Goal: Task Accomplishment & Management: Manage account settings

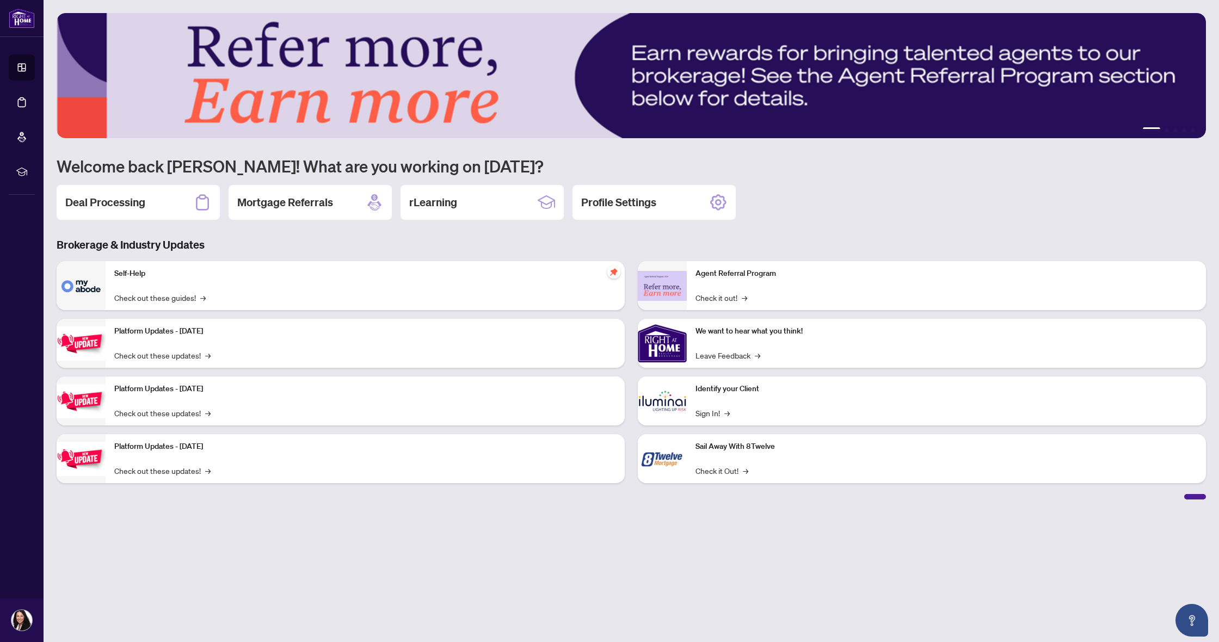
click at [104, 205] on h2 "Deal Processing" at bounding box center [105, 202] width 80 height 15
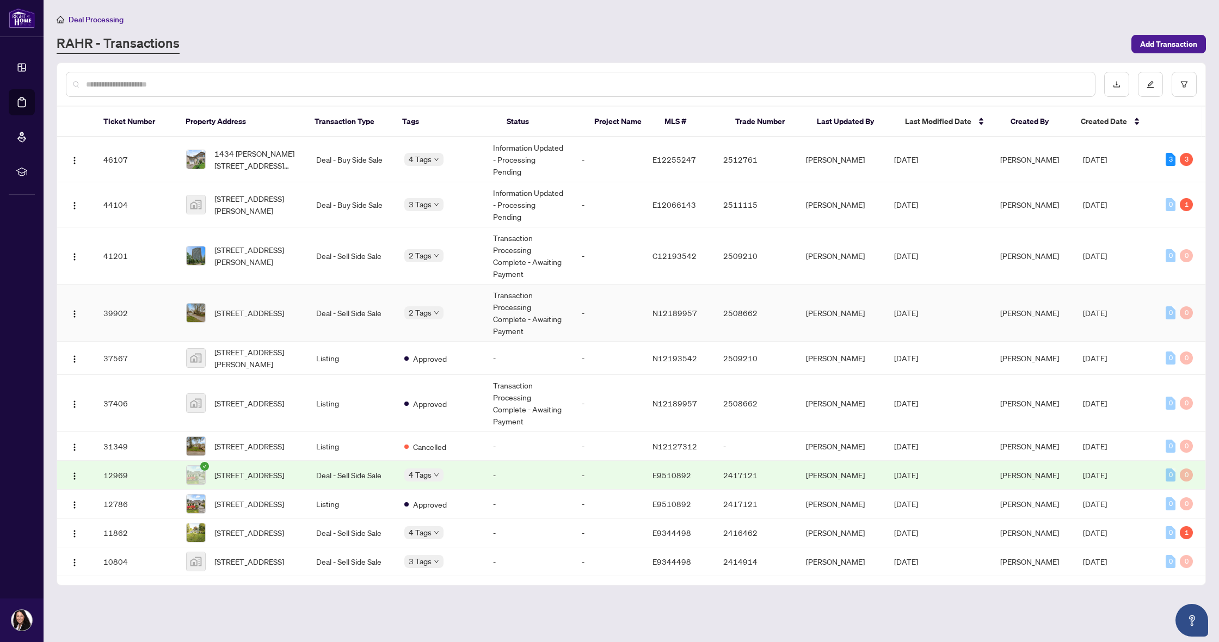
click at [260, 310] on span "19943 Bathurst St, East Gwillimbury, Ontario L9N 1N3, Canada" at bounding box center [249, 313] width 70 height 12
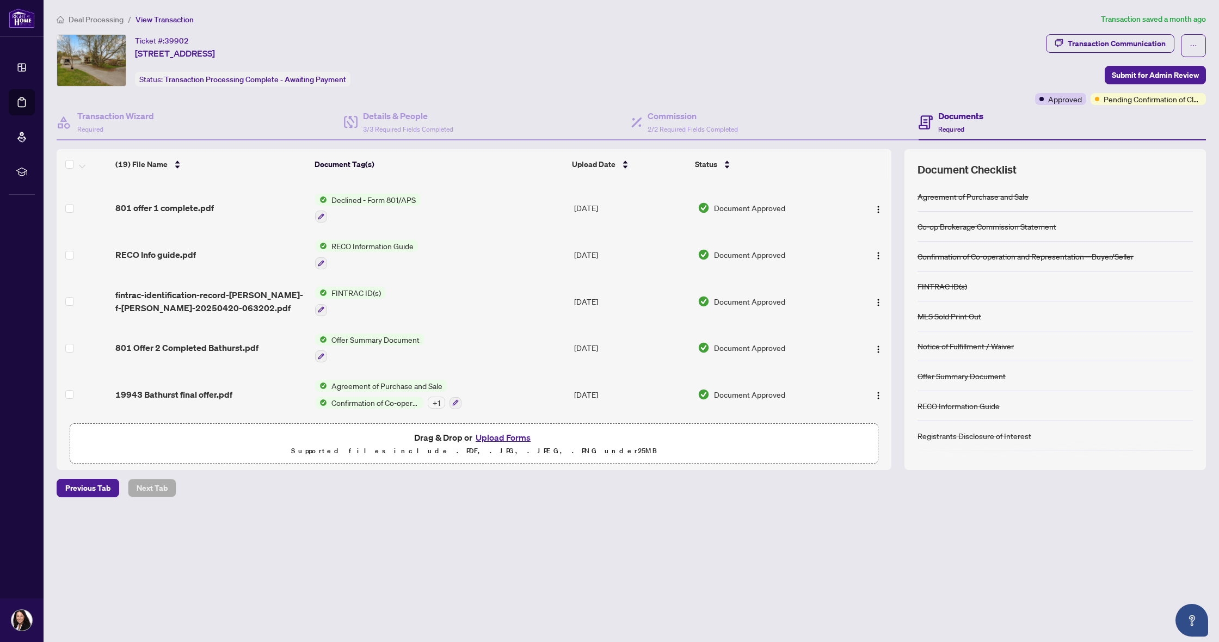
scroll to position [615, 0]
click at [178, 390] on span "19943 Bathurst final offer.pdf" at bounding box center [173, 394] width 117 height 13
